Goal: Task Accomplishment & Management: Use online tool/utility

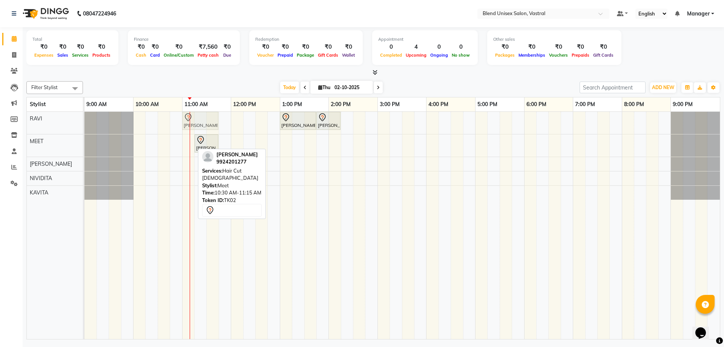
drag, startPoint x: 159, startPoint y: 146, endPoint x: 181, endPoint y: 117, distance: 36.1
click at [181, 117] on div "[PERSON_NAME], TK01, 01:00 PM-01:45 PM, Hair Cut [DEMOGRAPHIC_DATA] [PERSON_NAM…" at bounding box center [401, 225] width 635 height 227
drag, startPoint x: 184, startPoint y: 147, endPoint x: 185, endPoint y: 134, distance: 14.0
click at [185, 134] on div "[PERSON_NAME], TK01, 01:00 PM-01:45 PM, Hair Cut [DEMOGRAPHIC_DATA] [PERSON_NAM…" at bounding box center [401, 225] width 635 height 227
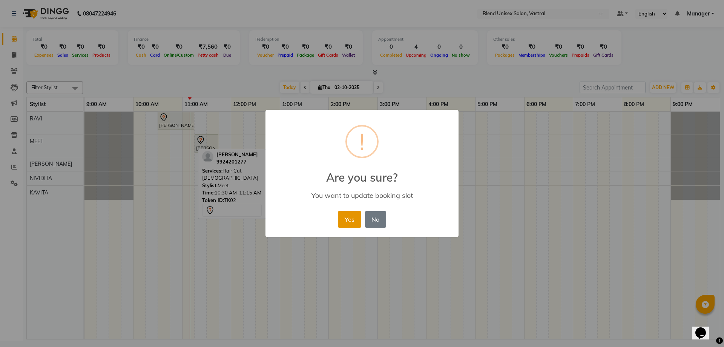
click at [345, 215] on button "Yes" at bounding box center [349, 219] width 23 height 17
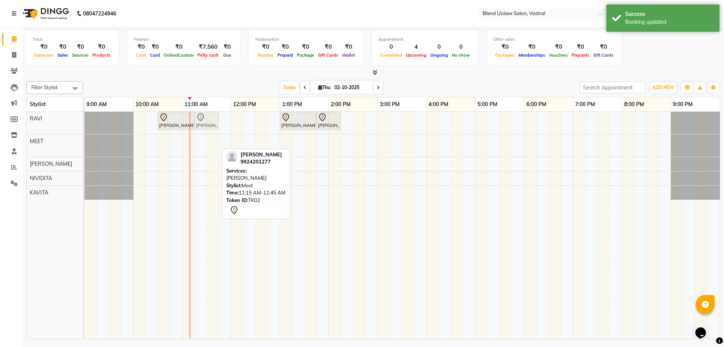
drag, startPoint x: 207, startPoint y: 138, endPoint x: 209, endPoint y: 122, distance: 16.3
click at [209, 122] on tbody "[PERSON_NAME], TK02, 10:30 AM-11:15 AM, Hair Cut [DEMOGRAPHIC_DATA] [PERSON_NAM…" at bounding box center [401, 156] width 635 height 88
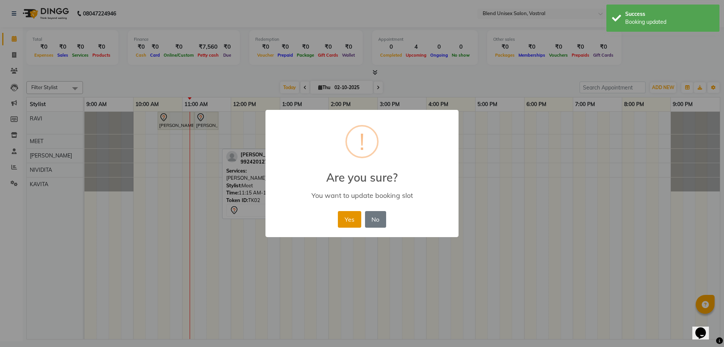
click at [342, 215] on button "Yes" at bounding box center [349, 219] width 23 height 17
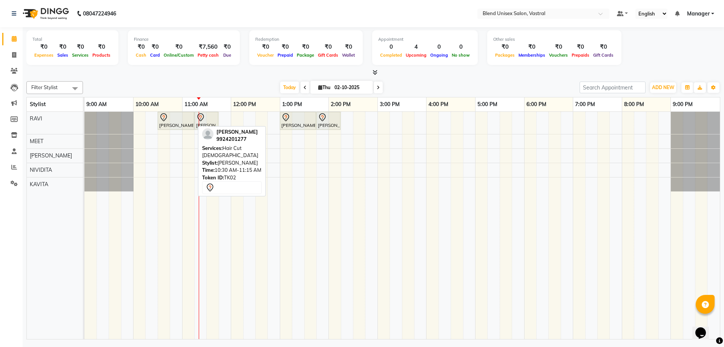
click at [187, 124] on div "[PERSON_NAME], TK02, 10:30 AM-11:15 AM, Hair Cut [DEMOGRAPHIC_DATA]" at bounding box center [175, 121] width 35 height 16
click at [181, 126] on div "[PERSON_NAME], TK02, 10:30 AM-11:15 AM, Hair Cut [DEMOGRAPHIC_DATA]" at bounding box center [175, 121] width 35 height 16
select select "7"
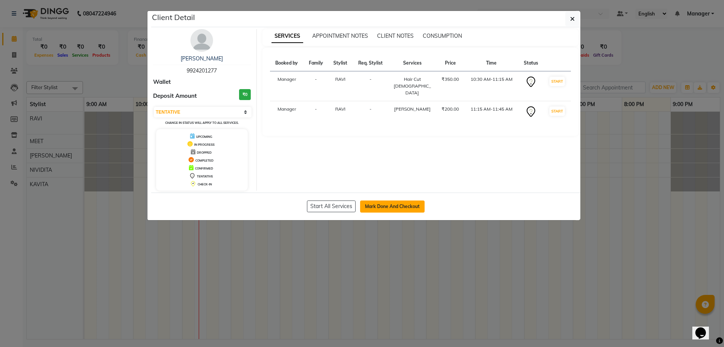
click at [382, 208] on button "Mark Done And Checkout" at bounding box center [392, 206] width 64 height 12
select select "9095"
select select "service"
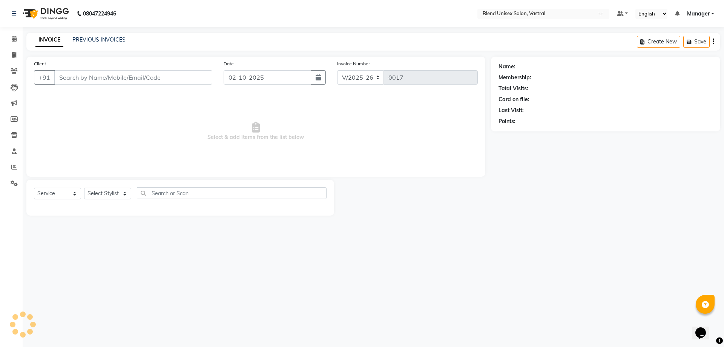
type input "9924201277"
select select "92885"
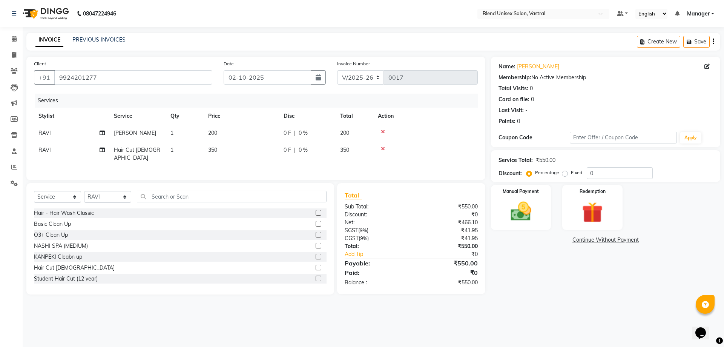
drag, startPoint x: 569, startPoint y: 173, endPoint x: 583, endPoint y: 168, distance: 15.3
click at [570, 172] on div "Fixed" at bounding box center [573, 172] width 18 height 9
click at [571, 173] on label "Fixed" at bounding box center [576, 172] width 11 height 7
click at [565, 173] on input "Fixed" at bounding box center [566, 172] width 5 height 5
radio input "true"
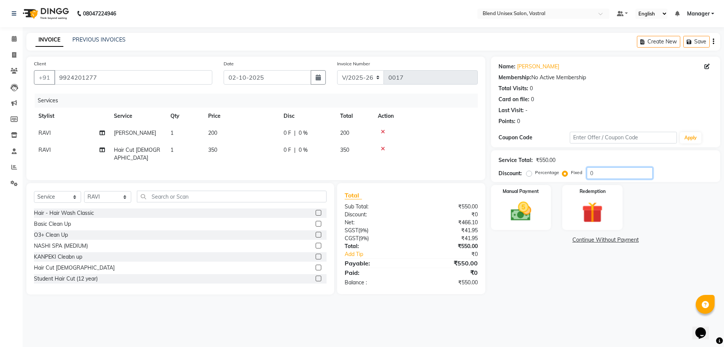
drag, startPoint x: 602, startPoint y: 172, endPoint x: 505, endPoint y: 165, distance: 97.9
click at [531, 169] on div "Percentage Fixed 0" at bounding box center [590, 173] width 125 height 12
type input "100"
click at [519, 206] on img at bounding box center [520, 211] width 35 height 25
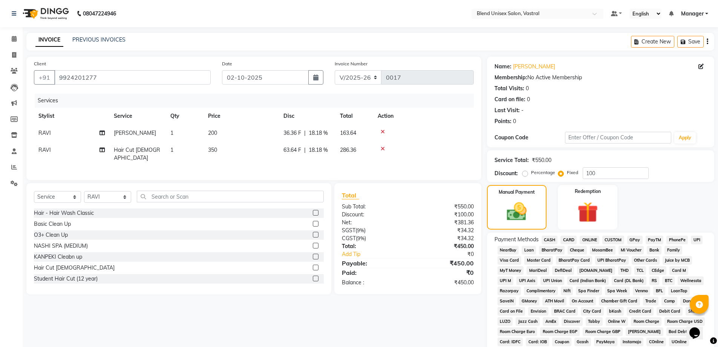
click at [554, 237] on span "CASH" at bounding box center [550, 239] width 16 height 9
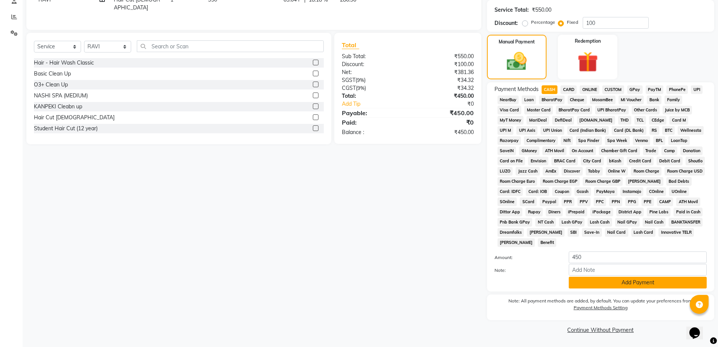
click at [584, 283] on button "Add Payment" at bounding box center [638, 282] width 138 height 12
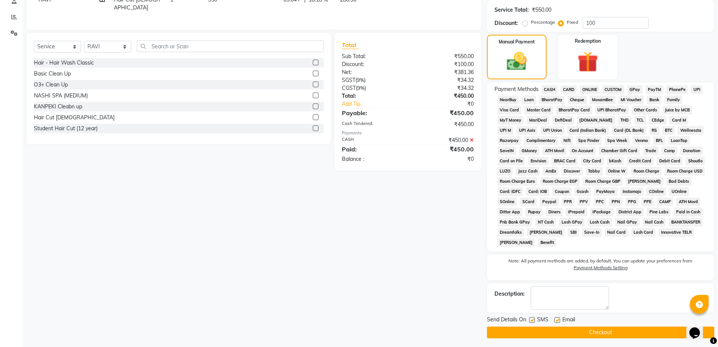
click at [595, 331] on button "Checkout" at bounding box center [600, 332] width 227 height 12
